Goal: Find specific page/section

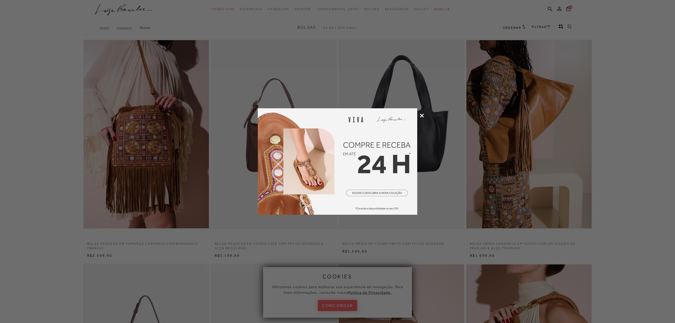
click at [423, 114] on icon at bounding box center [422, 116] width 4 height 4
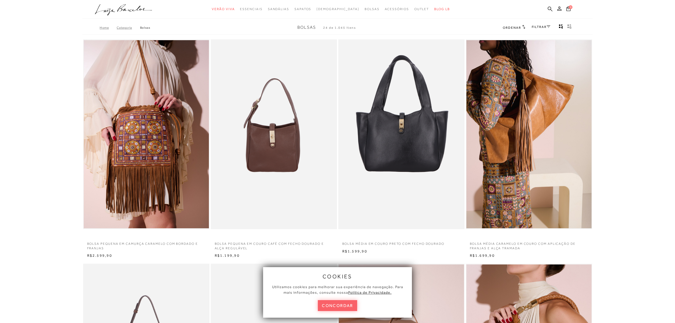
click at [543, 27] on link "FILTRAR" at bounding box center [541, 27] width 19 height 4
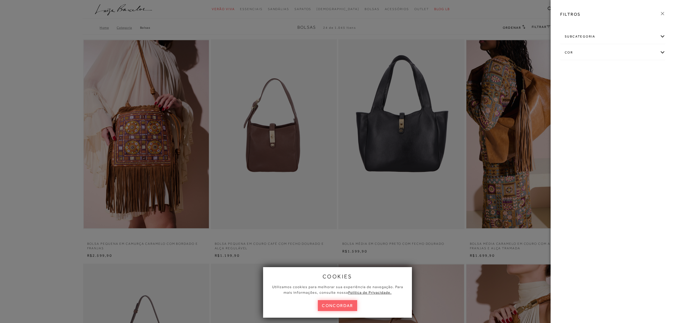
click at [591, 36] on div "subcategoria" at bounding box center [613, 37] width 105 height 14
click at [535, 28] on div at bounding box center [337, 161] width 675 height 323
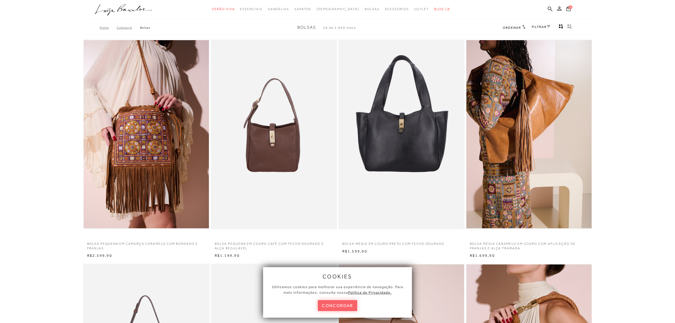
click at [539, 26] on link "FILTRAR" at bounding box center [541, 27] width 19 height 4
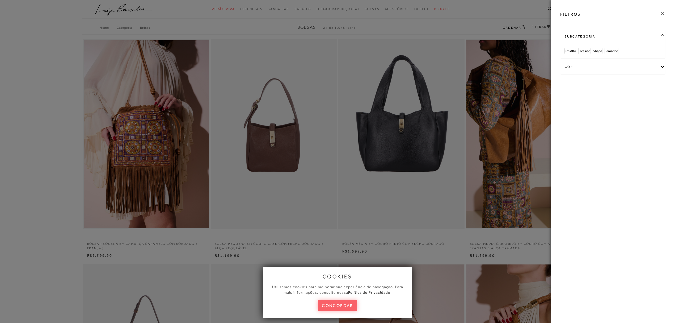
click at [549, 24] on div at bounding box center [337, 161] width 675 height 323
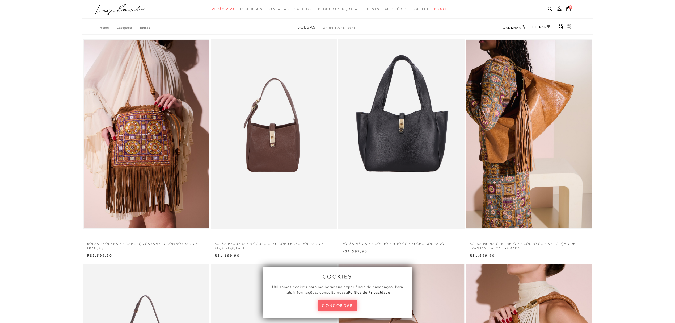
click at [519, 27] on span "Ordenar" at bounding box center [512, 28] width 18 height 4
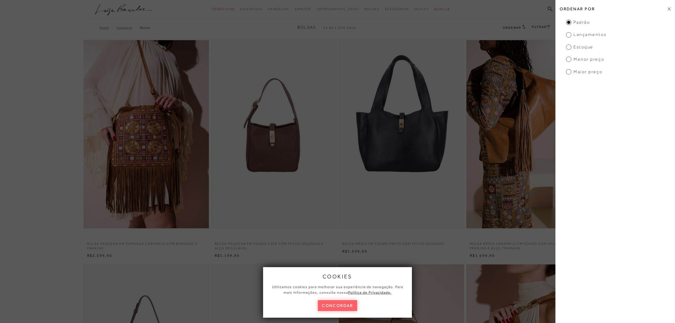
click at [571, 61] on span "Menor preço" at bounding box center [585, 59] width 38 height 6
